Goal: Information Seeking & Learning: Check status

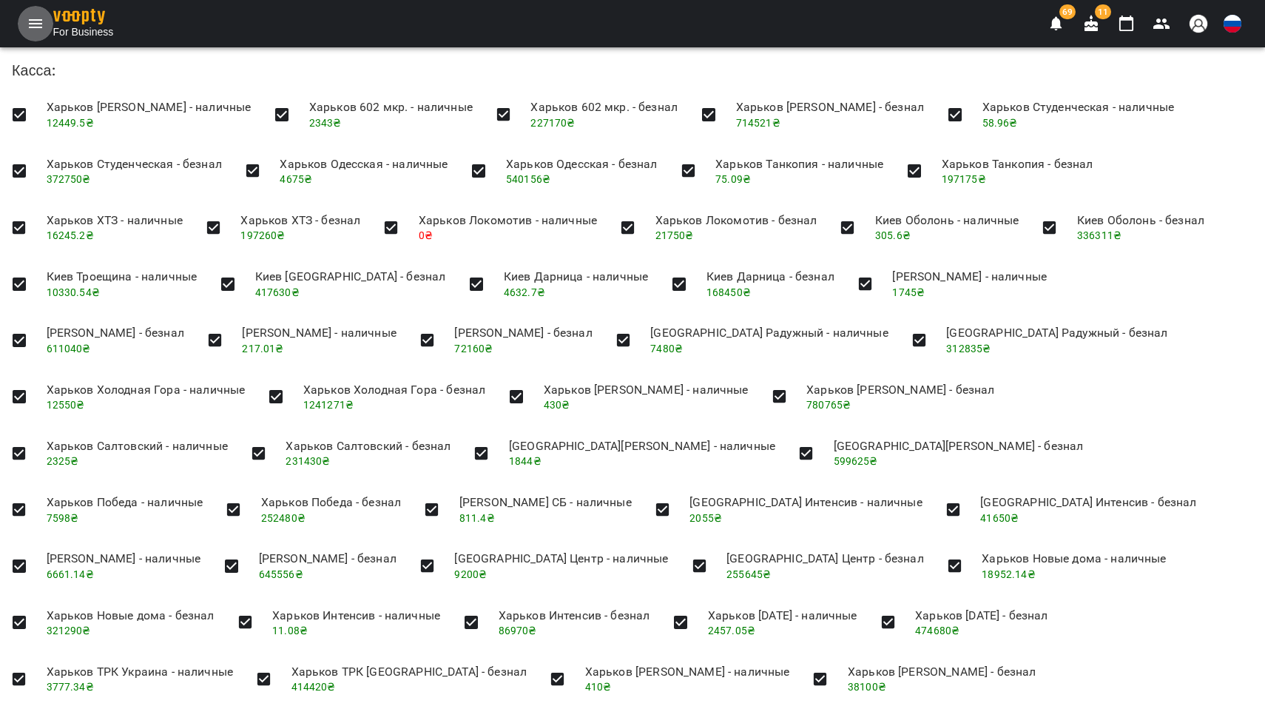
click at [35, 21] on icon "Menu" at bounding box center [36, 24] width 18 height 18
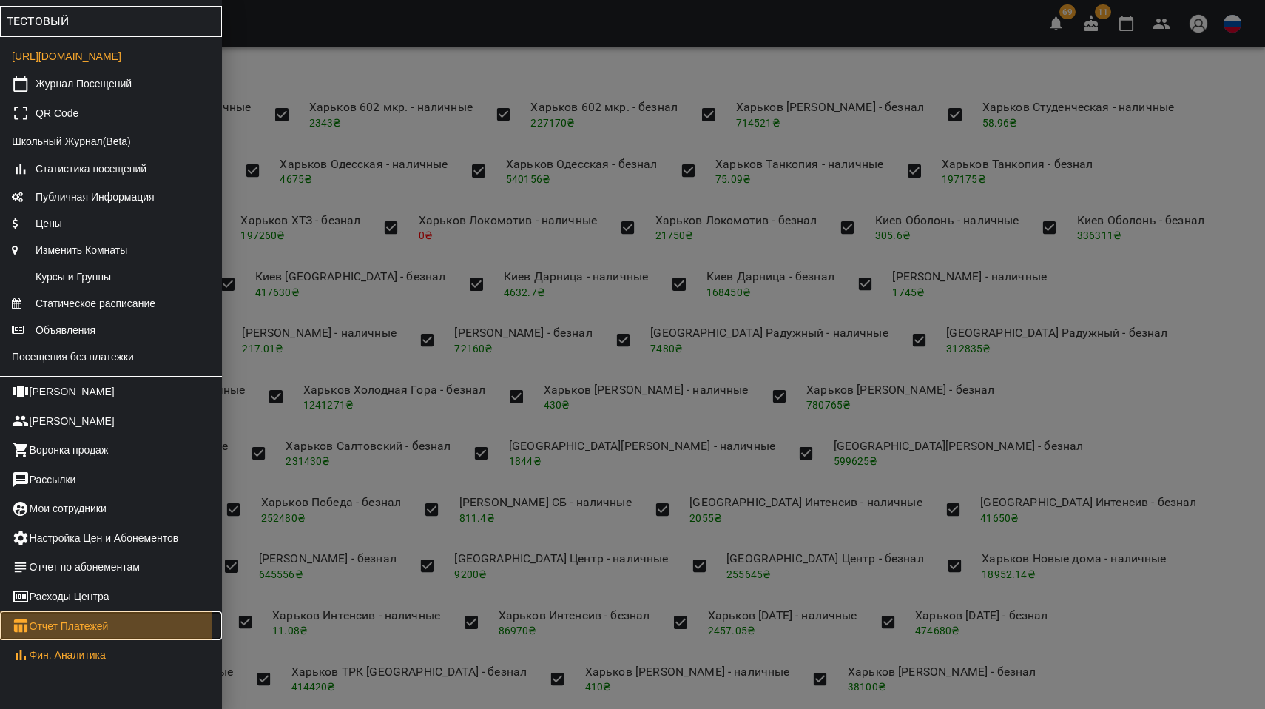
click at [64, 641] on link "Отчет Платежей" at bounding box center [111, 626] width 222 height 30
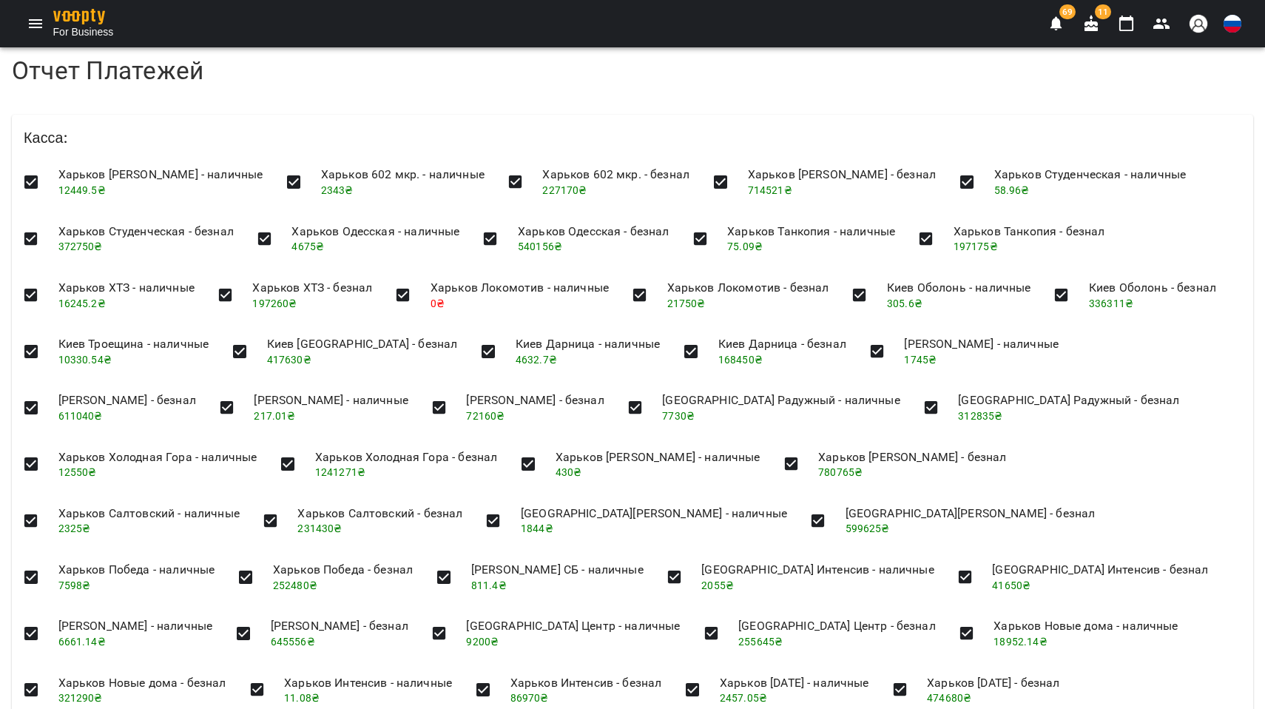
scroll to position [1113, 0]
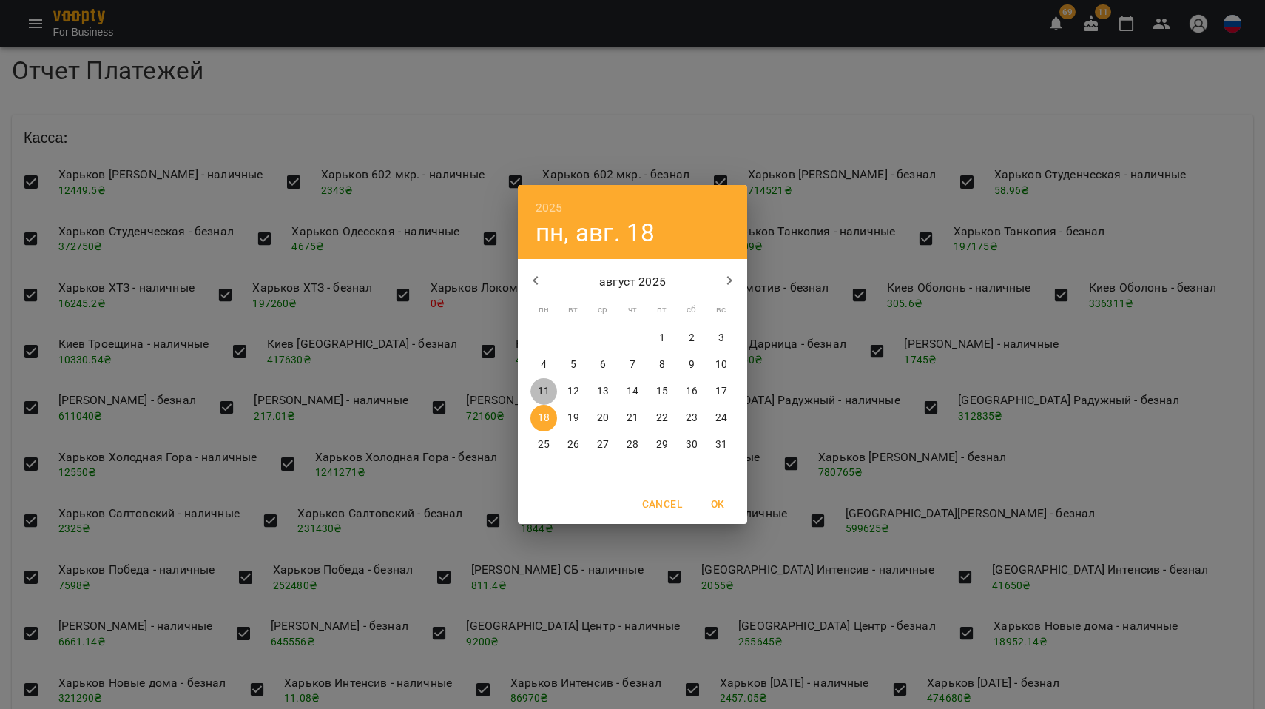
click at [542, 392] on p "11" at bounding box center [544, 391] width 12 height 15
type input "**********"
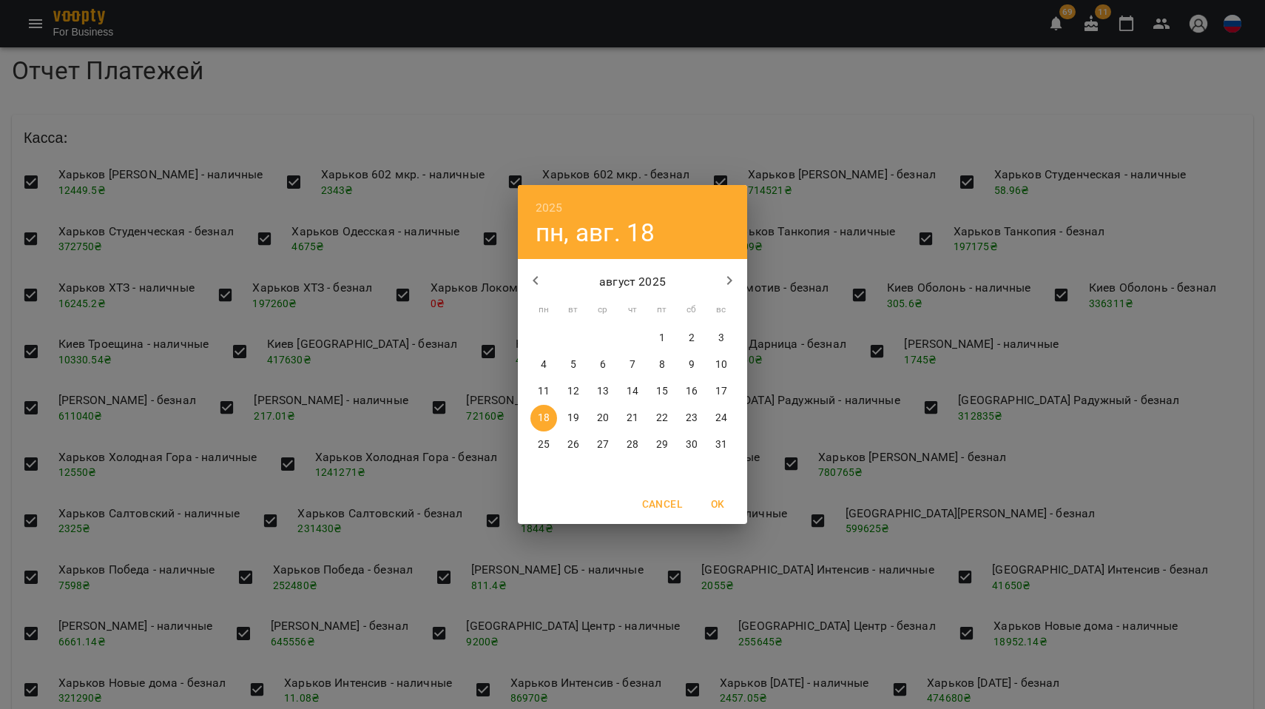
click at [220, 509] on div "2025 пн, авг. [DATE] вт ср чт пт сб вс 28 29 30 31 1 2 3 4 5 6 7 8 9 10 11 12 1…" at bounding box center [632, 354] width 1265 height 709
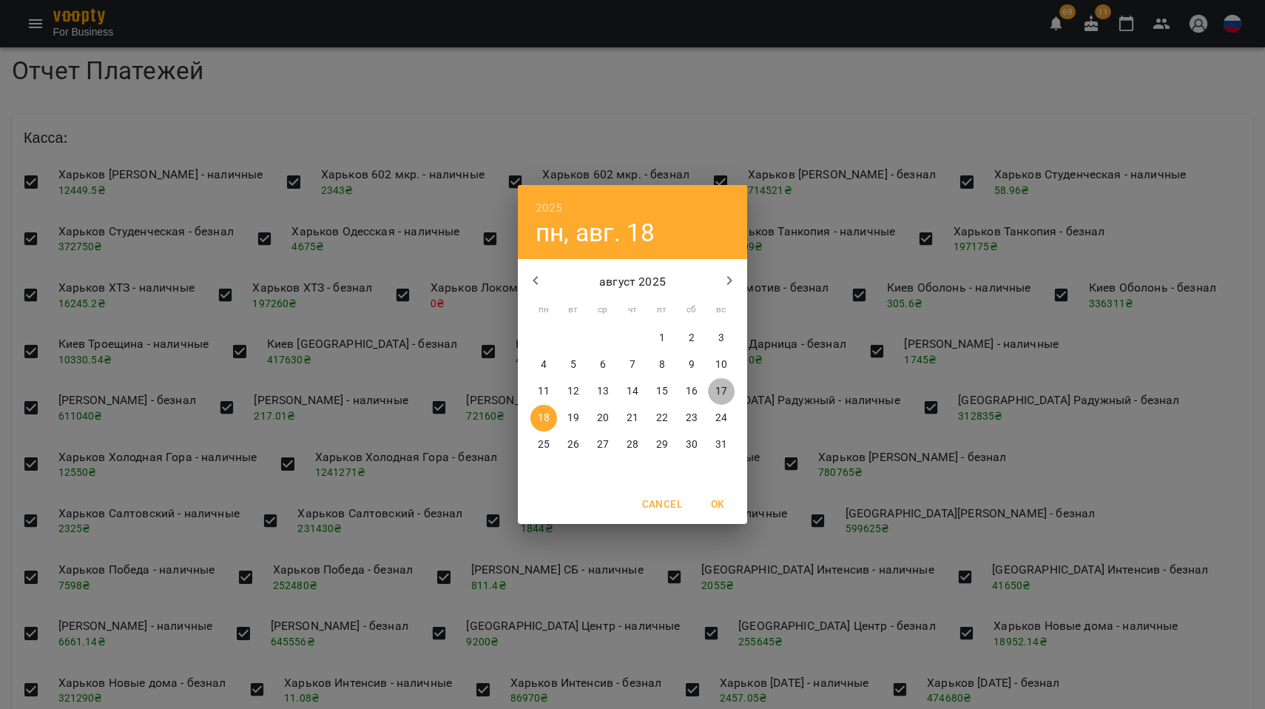
drag, startPoint x: 727, startPoint y: 396, endPoint x: 709, endPoint y: 396, distance: 18.5
click at [727, 396] on span "17" at bounding box center [721, 391] width 27 height 15
type input "**********"
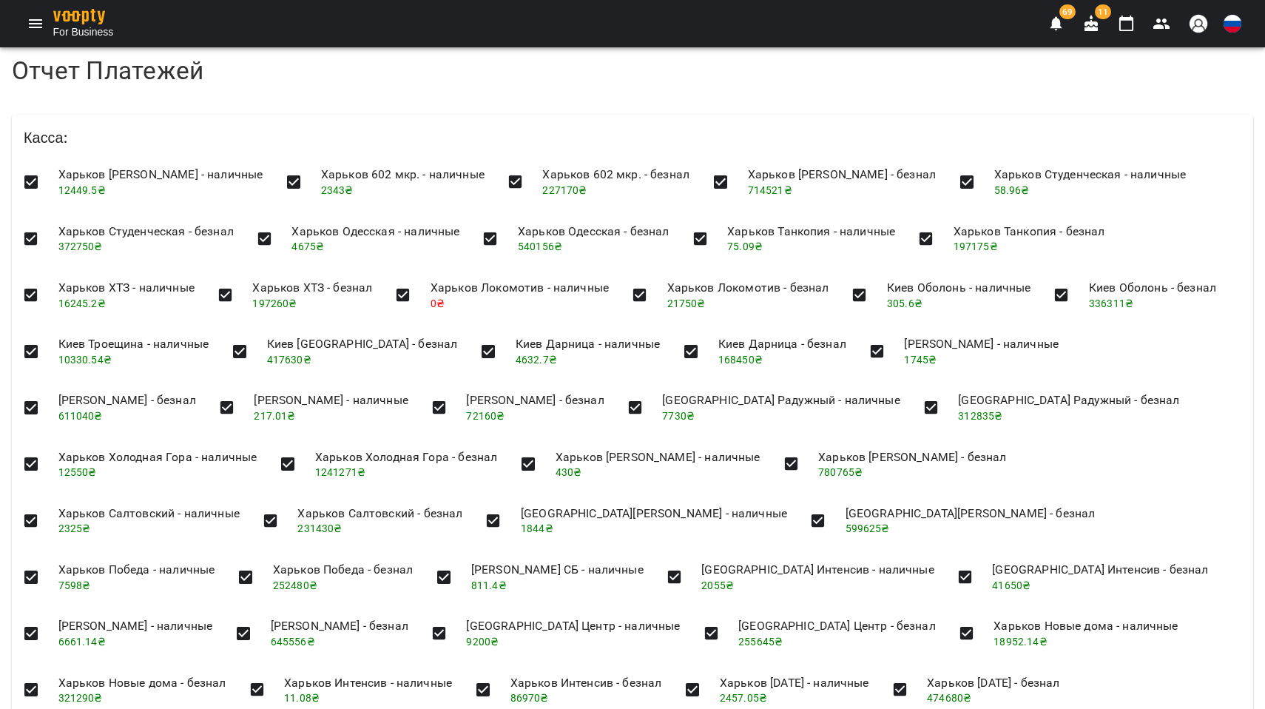
drag, startPoint x: 656, startPoint y: 478, endPoint x: 692, endPoint y: 482, distance: 36.5
drag, startPoint x: 704, startPoint y: 479, endPoint x: 652, endPoint y: 474, distance: 52.0
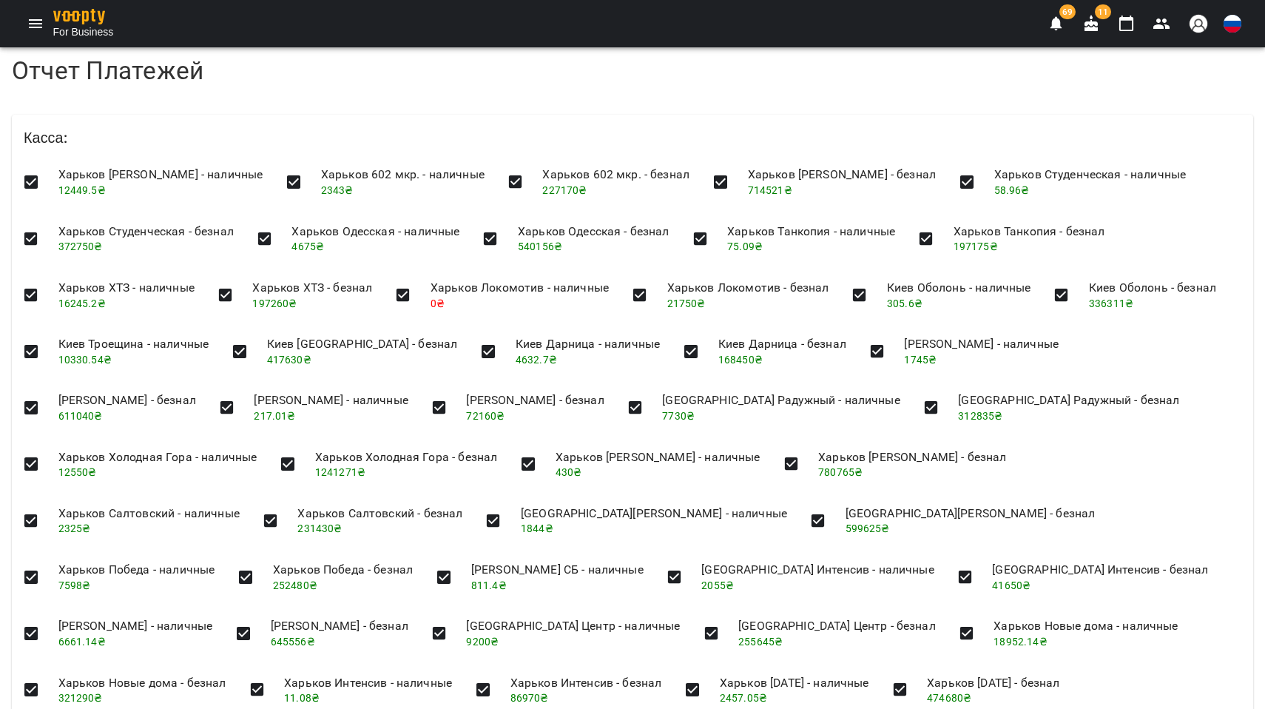
copy h4 "444330"
copy h4 "434380"
